Goal: Task Accomplishment & Management: Use online tool/utility

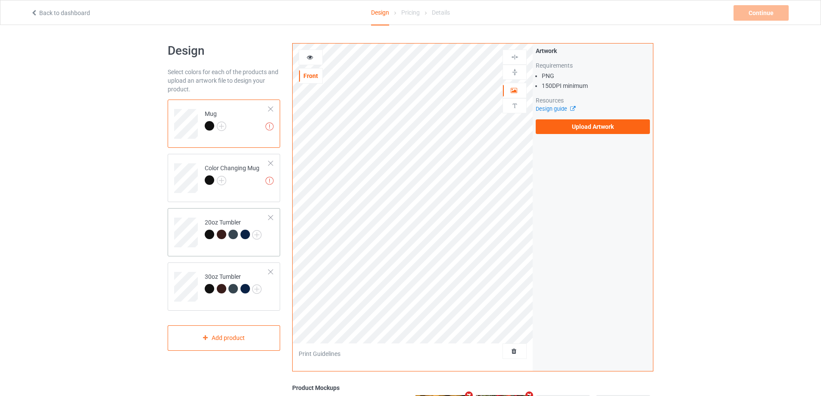
click at [180, 213] on td at bounding box center [187, 230] width 26 height 36
click at [181, 269] on td at bounding box center [187, 284] width 26 height 36
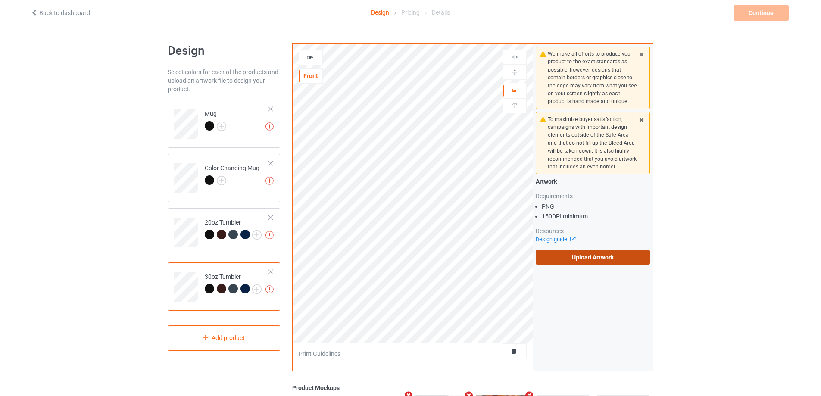
click at [580, 260] on label "Upload Artwork" at bounding box center [593, 257] width 114 height 15
click at [0, 0] on input "Upload Artwork" at bounding box center [0, 0] width 0 height 0
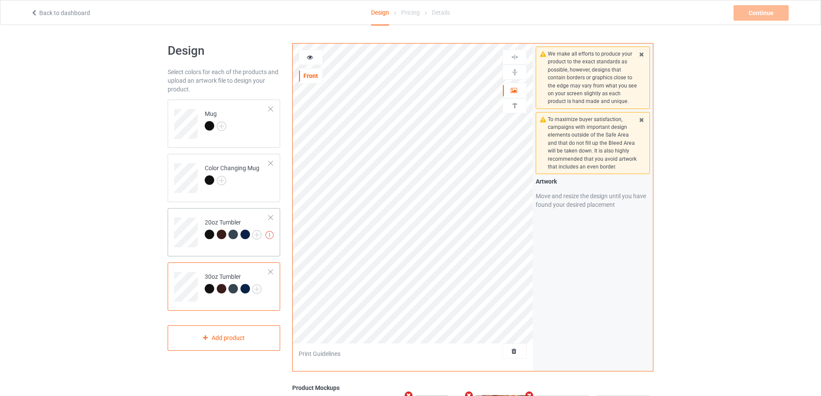
click at [271, 219] on div at bounding box center [271, 218] width 6 height 6
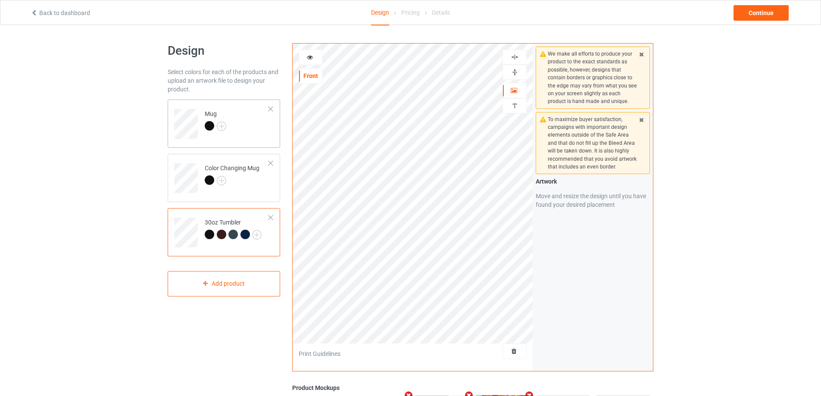
click at [233, 119] on td "Mug" at bounding box center [237, 121] width 74 height 36
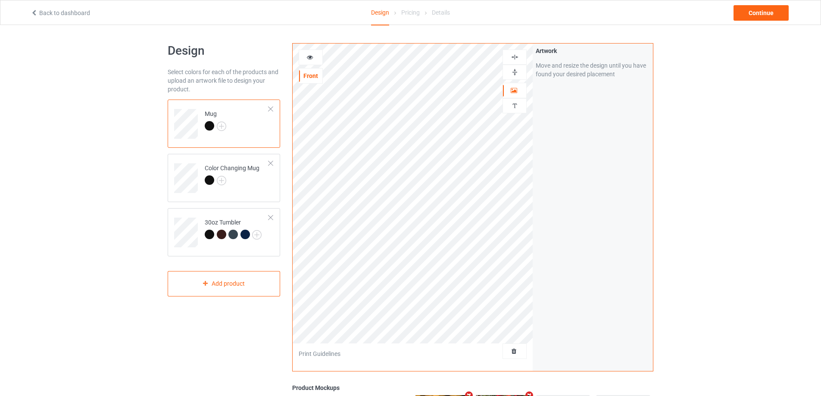
click at [514, 68] on div at bounding box center [514, 72] width 24 height 15
click at [514, 69] on img at bounding box center [515, 72] width 8 height 8
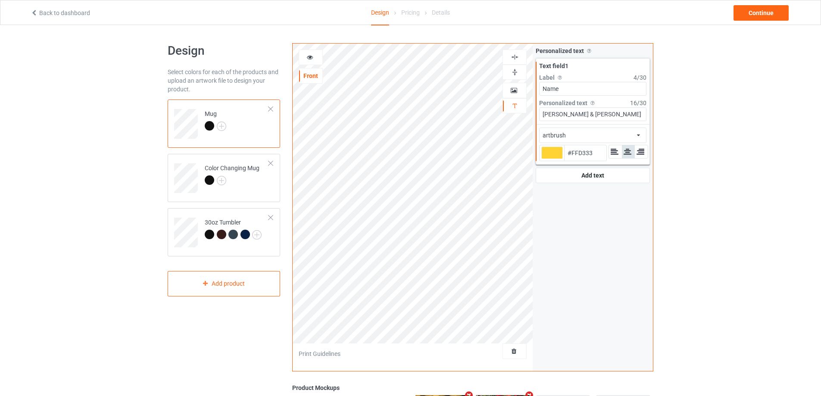
type input "#ffd333"
click at [309, 58] on icon at bounding box center [309, 56] width 7 height 6
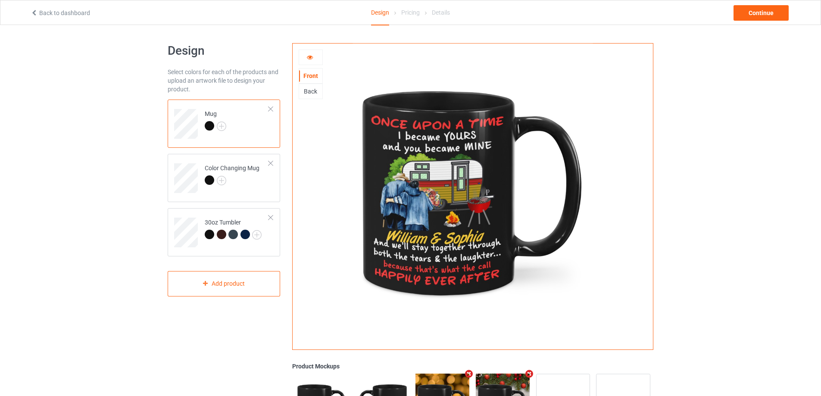
click at [311, 56] on icon at bounding box center [309, 56] width 7 height 6
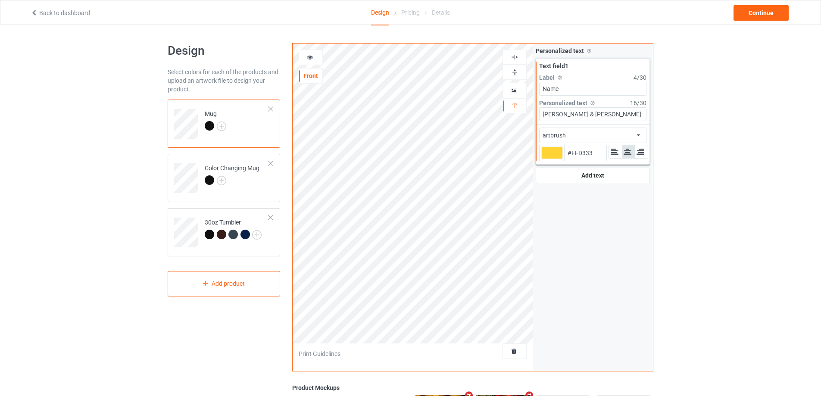
click at [640, 132] on div "artbrush african airstream aladdin alcohollicks [PERSON_NAME] almontesnow angli…" at bounding box center [592, 136] width 107 height 16
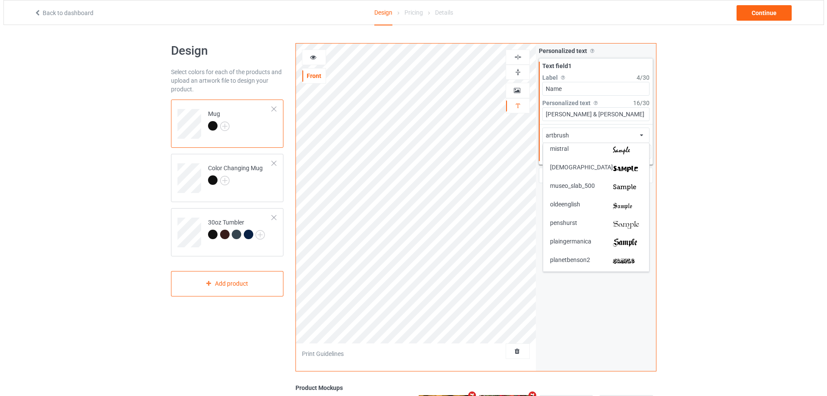
scroll to position [1448, 0]
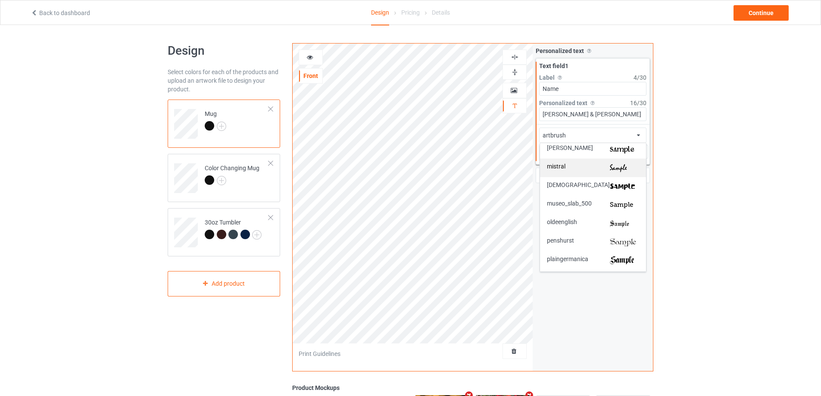
click at [622, 169] on img at bounding box center [624, 167] width 29 height 9
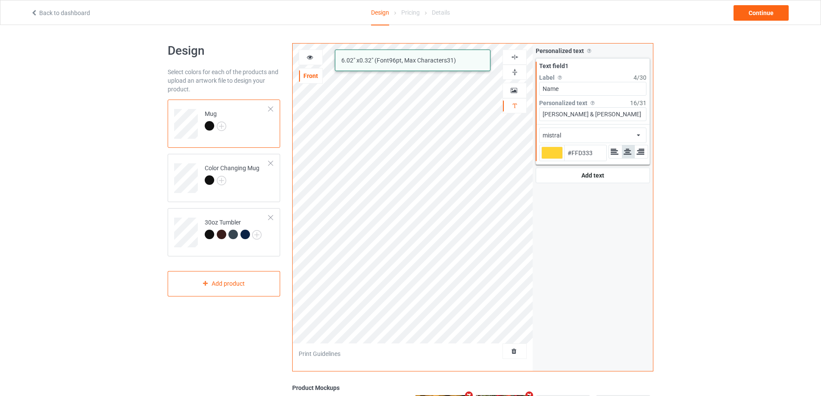
type input "#ffd333"
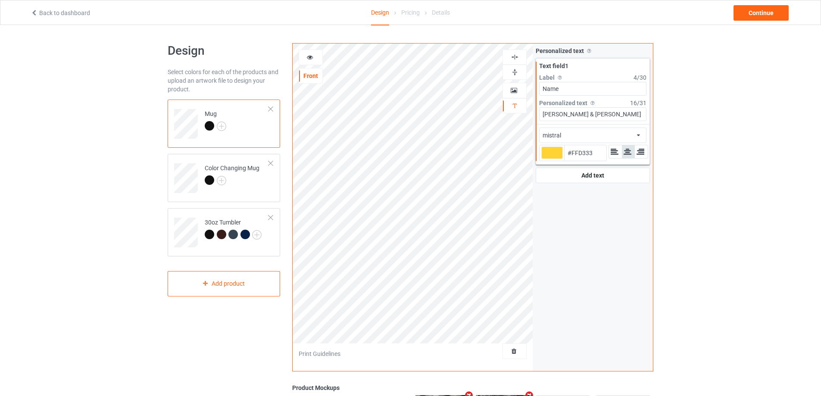
click at [312, 56] on icon at bounding box center [309, 56] width 7 height 6
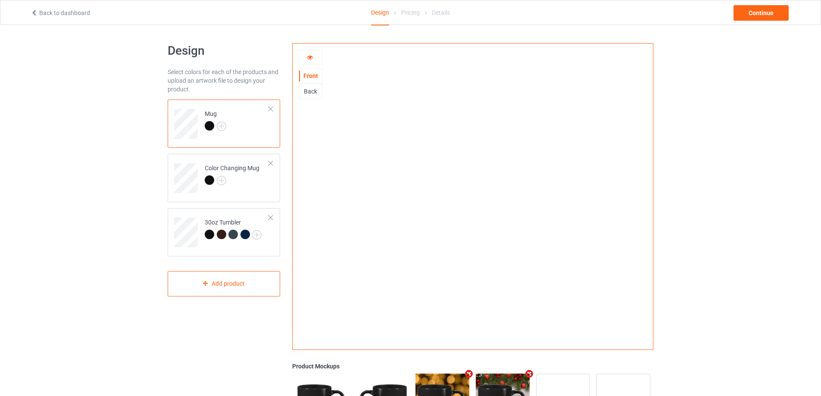
click at [312, 58] on icon at bounding box center [309, 56] width 7 height 6
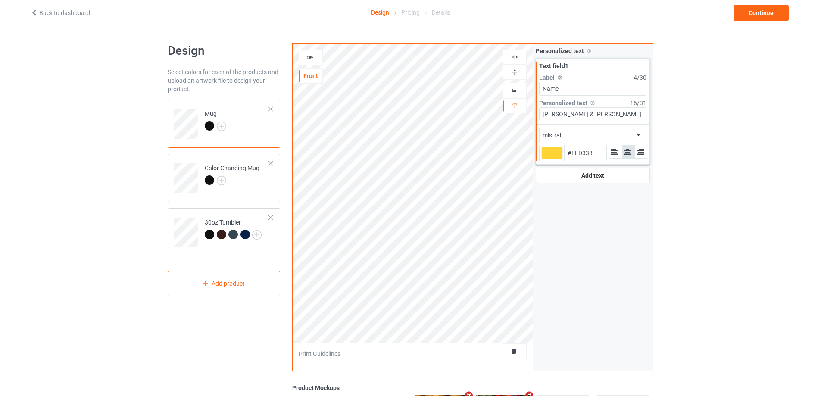
type input "#ffd333"
click at [310, 54] on icon at bounding box center [309, 56] width 7 height 6
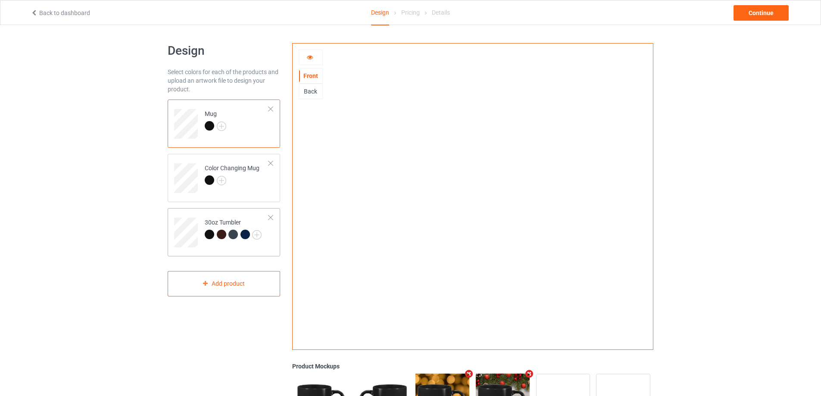
click at [224, 212] on td "30oz Tumbler" at bounding box center [237, 230] width 74 height 36
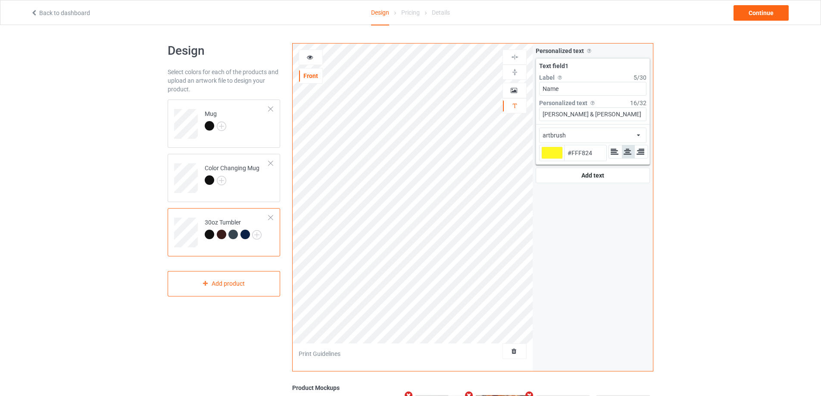
type input "#fff824"
click at [311, 59] on icon at bounding box center [309, 56] width 7 height 6
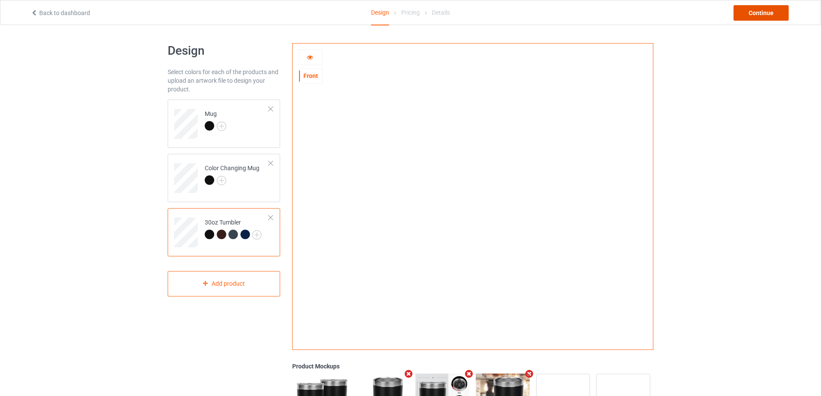
click at [760, 11] on div "Continue" at bounding box center [760, 13] width 55 height 16
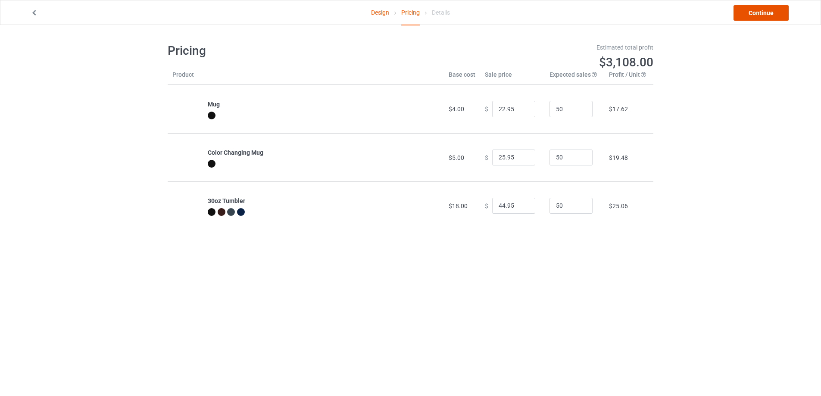
click at [759, 12] on link "Continue" at bounding box center [760, 13] width 55 height 16
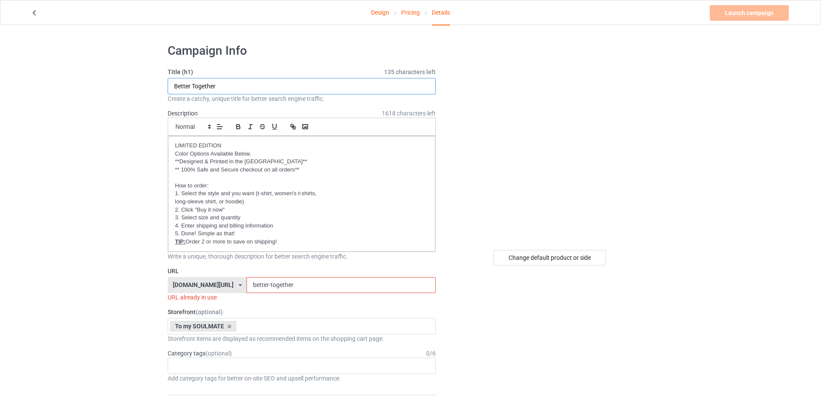
drag, startPoint x: 240, startPoint y: 85, endPoint x: 147, endPoint y: 83, distance: 93.5
type input "Once upon a time"
drag, startPoint x: 304, startPoint y: 287, endPoint x: 179, endPoint y: 284, distance: 125.4
click at [182, 286] on div "[DOMAIN_NAME][URL] [DOMAIN_NAME][URL] [DOMAIN_NAME][URL] [DOMAIN_NAME][URL] [DO…" at bounding box center [302, 285] width 268 height 16
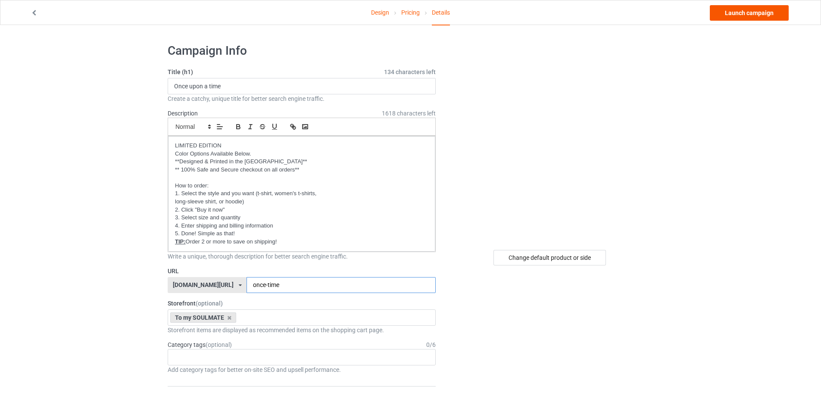
type input "once-time"
click at [742, 10] on link "Launch campaign" at bounding box center [749, 13] width 79 height 16
